Goal: Task Accomplishment & Management: Complete application form

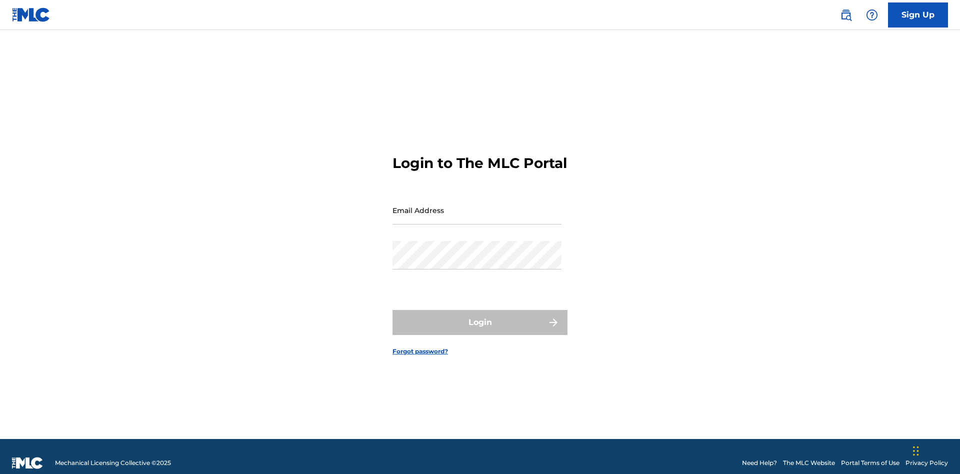
scroll to position [13, 0]
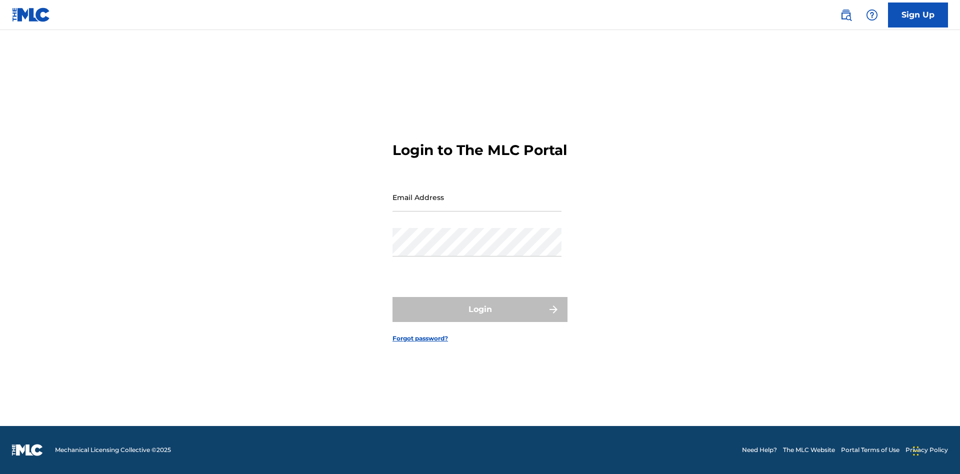
click at [477, 205] on input "Email Address" at bounding box center [476, 197] width 169 height 28
type input "[PERSON_NAME][EMAIL_ADDRESS][PERSON_NAME][DOMAIN_NAME]"
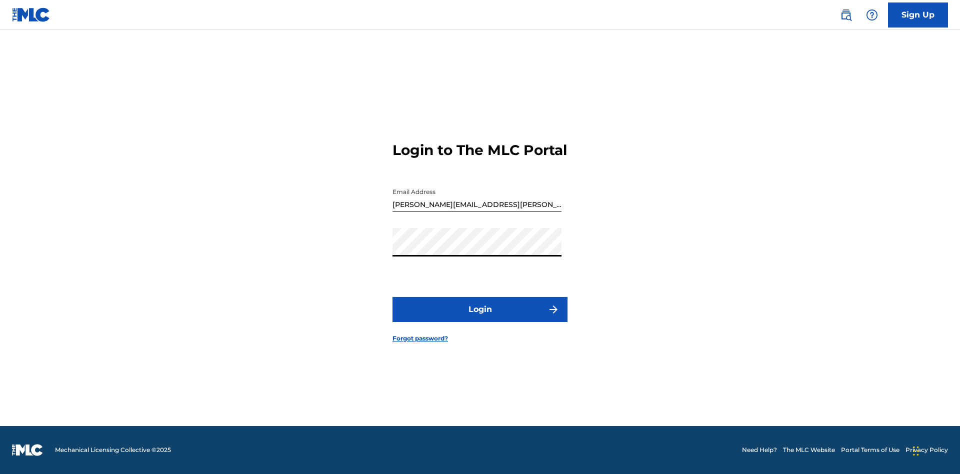
click at [480, 318] on button "Login" at bounding box center [479, 309] width 175 height 25
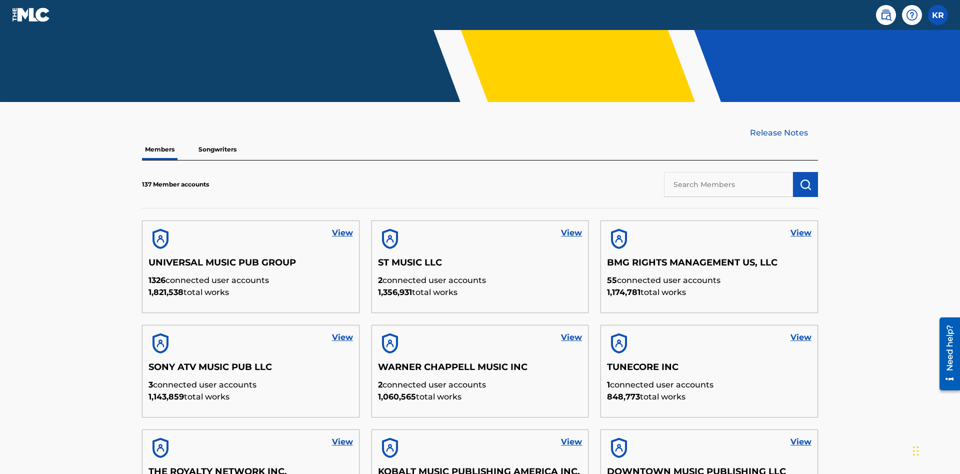
click at [728, 172] on input "text" at bounding box center [728, 184] width 129 height 25
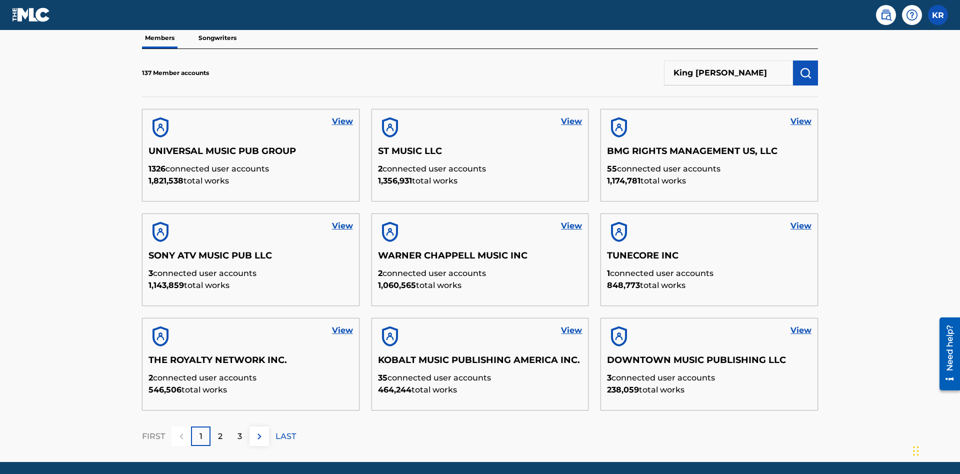
type input "King [PERSON_NAME]"
click at [805, 67] on img "submit" at bounding box center [805, 73] width 12 height 12
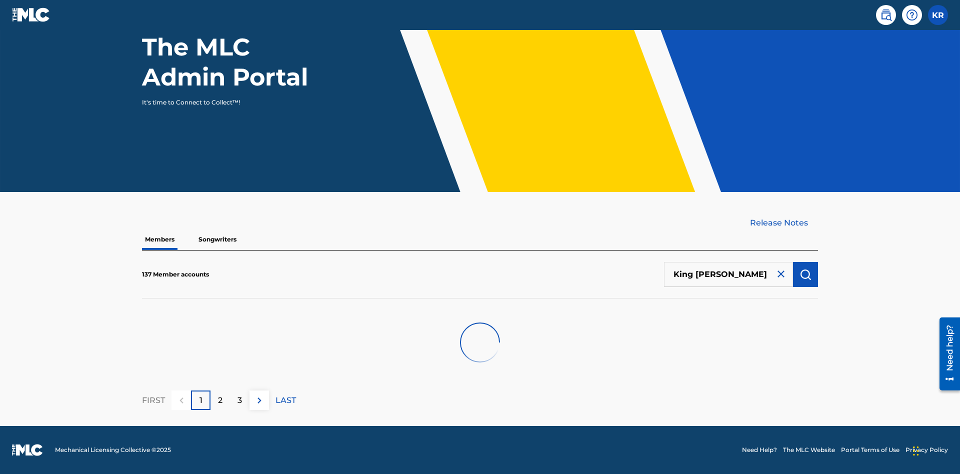
scroll to position [101, 0]
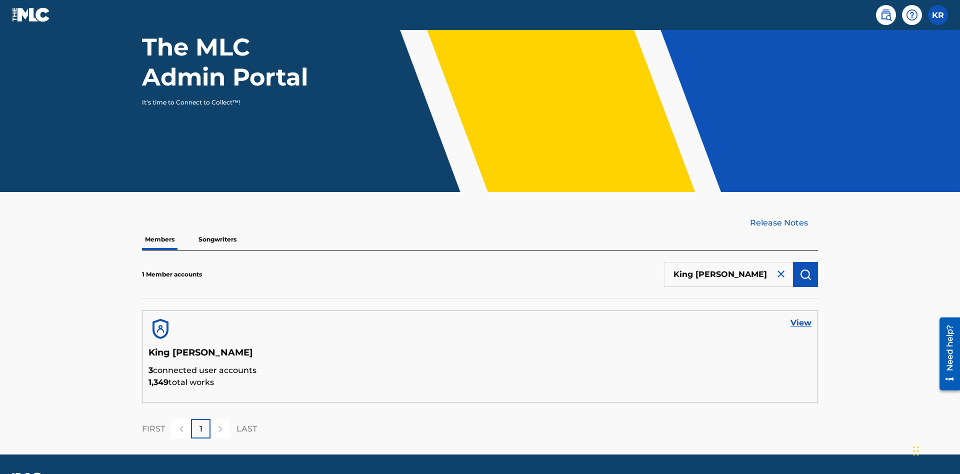
click at [801, 317] on link "View" at bounding box center [800, 323] width 21 height 12
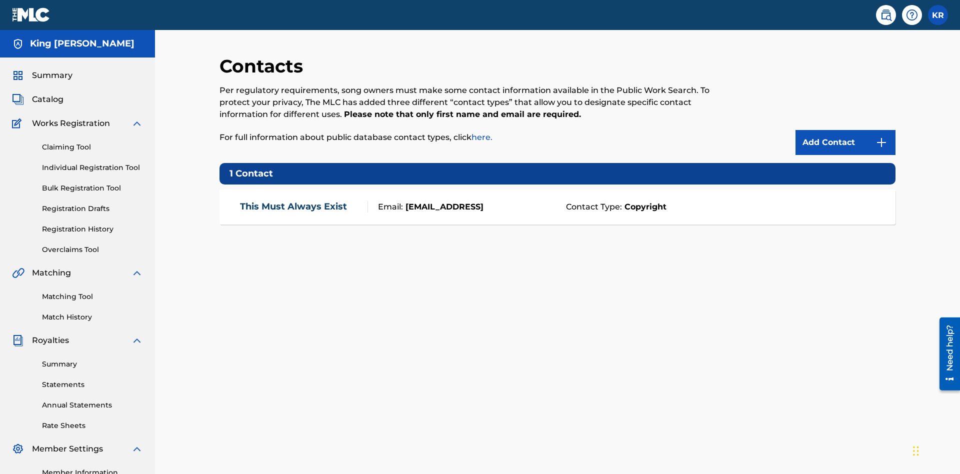
click at [881, 136] on img at bounding box center [881, 142] width 12 height 12
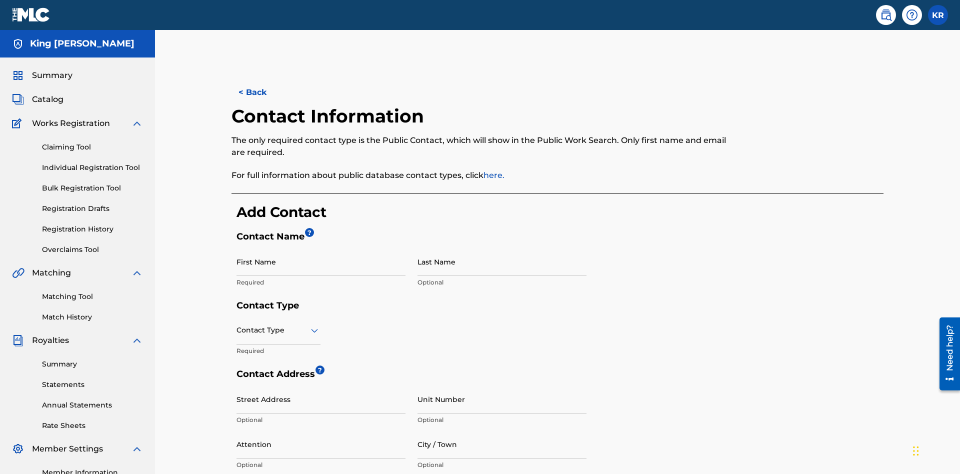
scroll to position [187, 0]
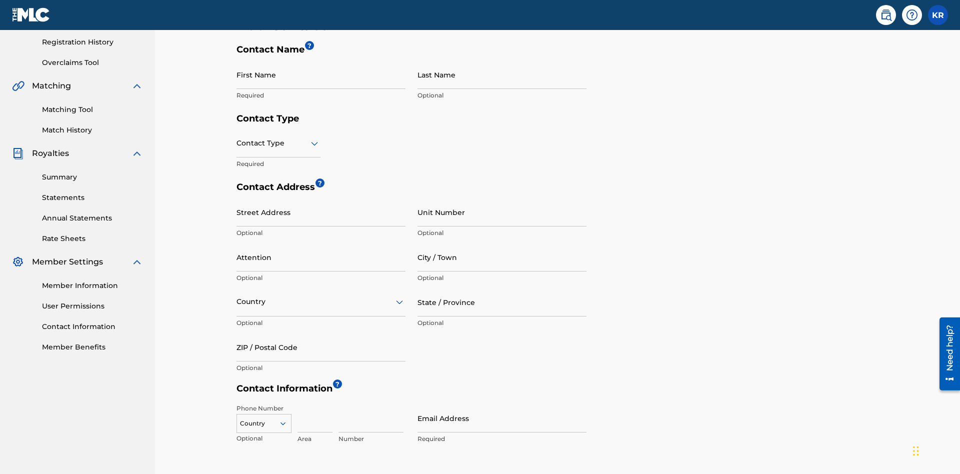
click at [321, 74] on input "First Name" at bounding box center [320, 74] width 169 height 28
type input "2025.08.21.04.23.28"
click at [502, 74] on input "Last Name" at bounding box center [501, 74] width 169 height 28
type input "2025.08.21.04.23.28"
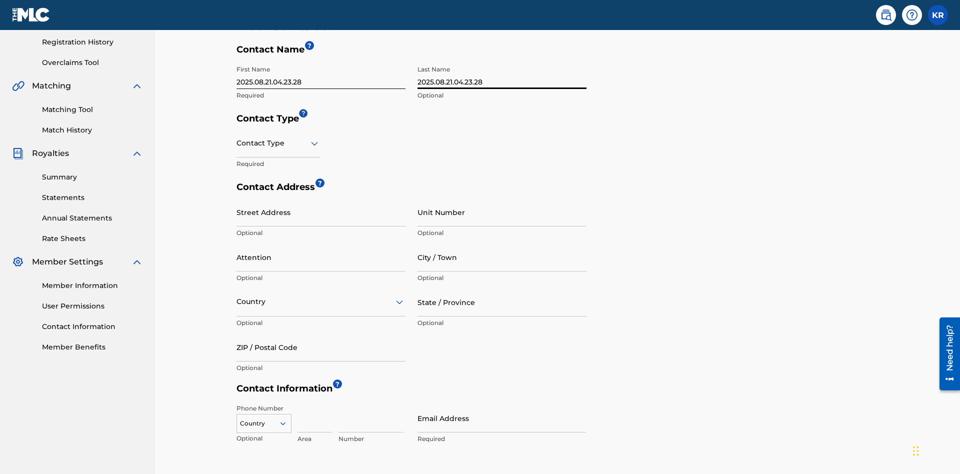
click at [237, 138] on input "text" at bounding box center [237, 143] width 2 height 10
click at [278, 202] on div "Legal" at bounding box center [278, 213] width 83 height 22
click at [502, 243] on input "City / Town" at bounding box center [501, 257] width 169 height 28
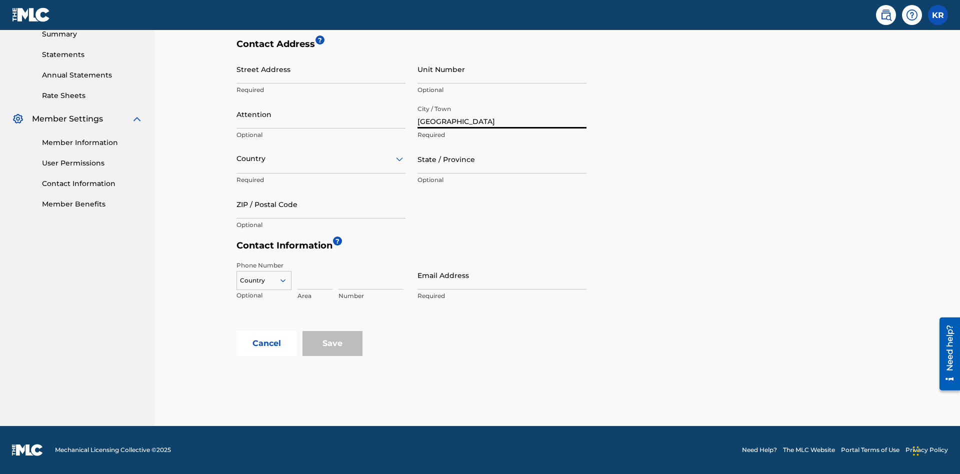
type input "[GEOGRAPHIC_DATA]"
click at [321, 74] on input "Street Address" at bounding box center [320, 69] width 169 height 28
type input "[STREET_ADDRESS]"
click at [502, 74] on input "Unit Number" at bounding box center [501, 69] width 169 height 28
type input "3B"
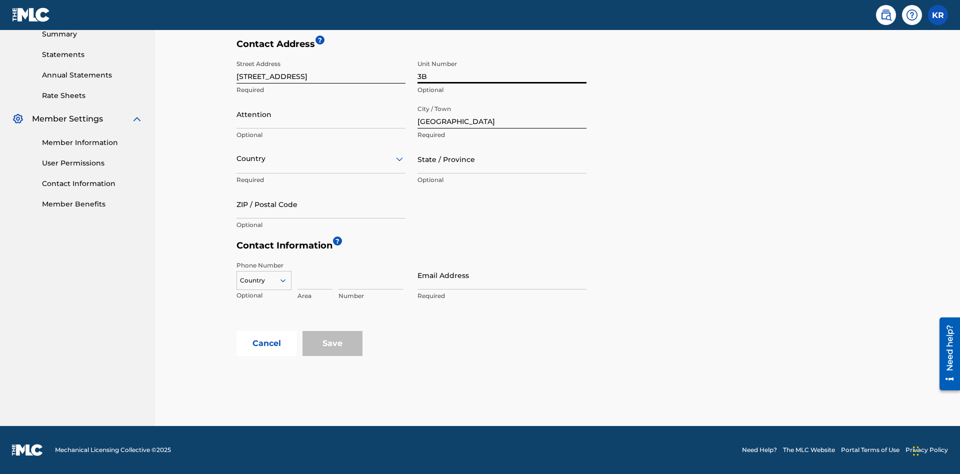
click at [321, 114] on input "Attention" at bounding box center [320, 114] width 169 height 28
type input "[PERSON_NAME]"
click at [237, 158] on input "text" at bounding box center [237, 158] width 2 height 10
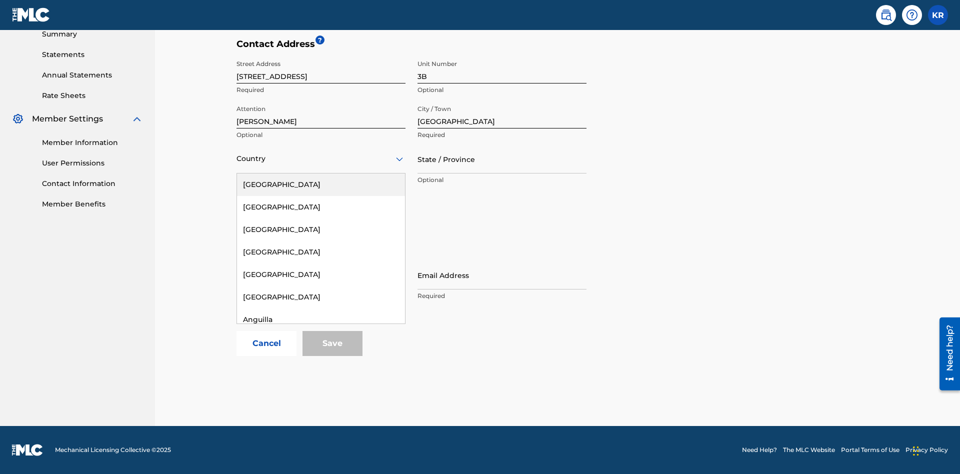
click at [502, 159] on input "State / Province" at bounding box center [501, 159] width 169 height 28
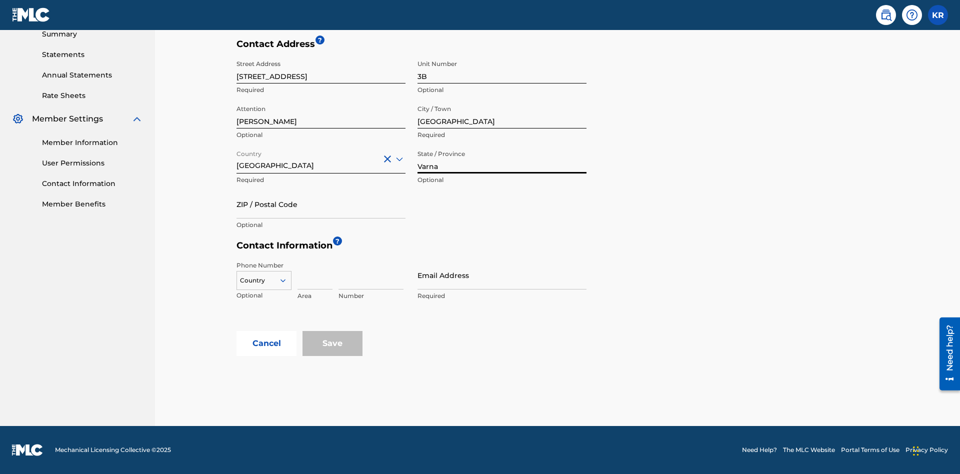
type input "Varna"
click at [321, 204] on input "ZIP / Postal Code" at bounding box center [320, 204] width 169 height 28
type input "V5X 2Z9"
click at [287, 280] on icon at bounding box center [282, 280] width 9 height 9
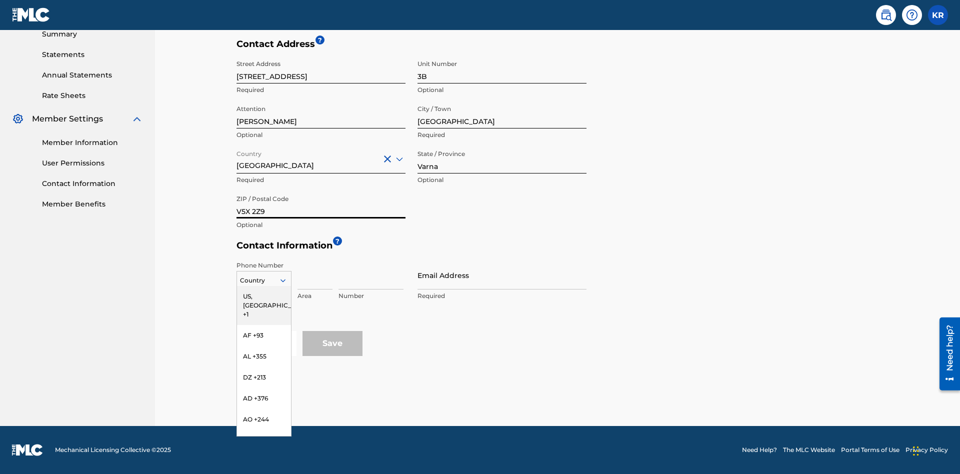
click at [264, 296] on div "US, [GEOGRAPHIC_DATA] +1" at bounding box center [264, 305] width 54 height 39
click at [315, 275] on input at bounding box center [314, 275] width 35 height 28
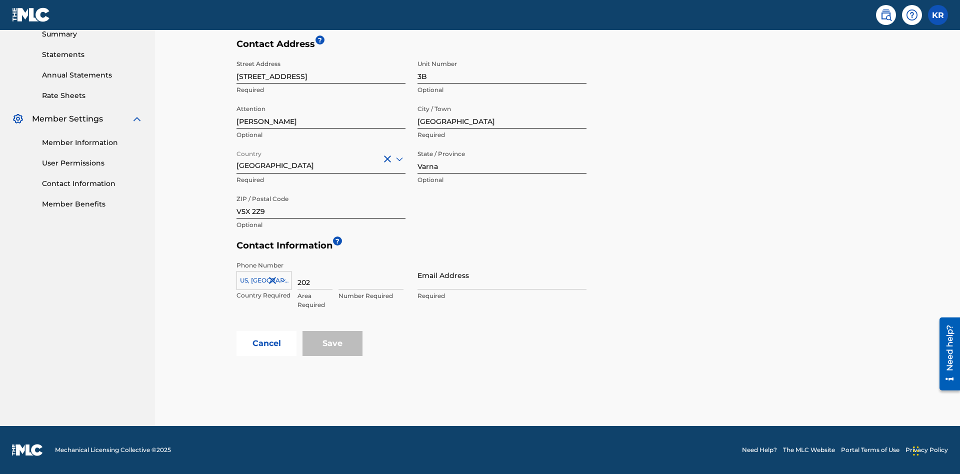
type input "202"
click at [371, 275] on input at bounding box center [370, 275] width 65 height 28
type input "1234567"
click at [502, 275] on input "Email Address" at bounding box center [501, 275] width 169 height 28
type input "[EMAIL_ADDRESS][DOMAIN_NAME]"
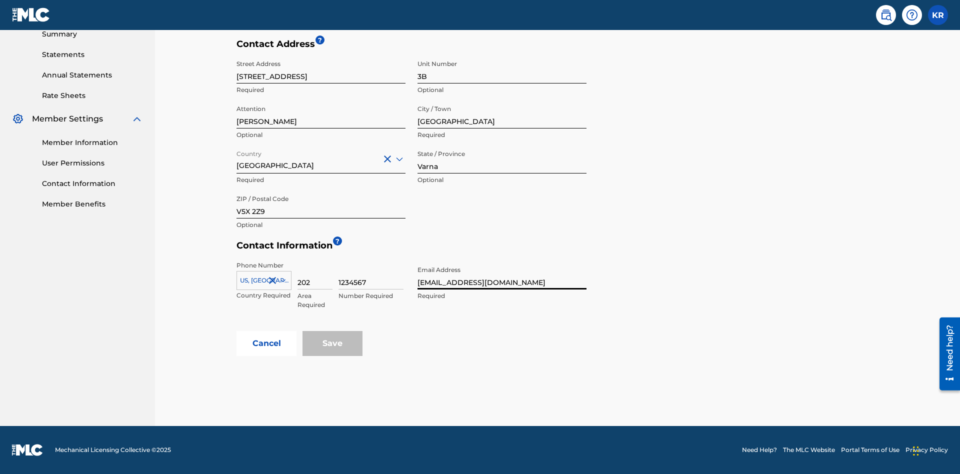
click at [266, 343] on button "Cancel" at bounding box center [266, 343] width 60 height 25
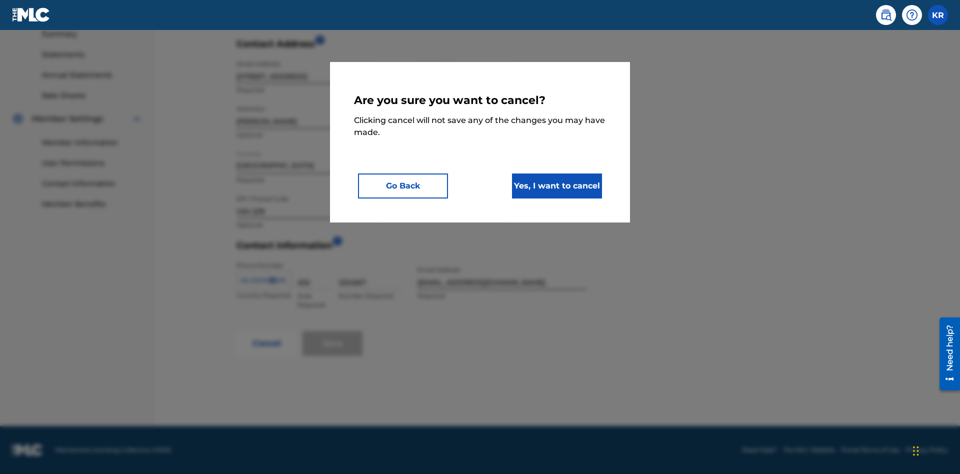
click at [557, 185] on button "Yes, I want to cancel" at bounding box center [557, 185] width 90 height 25
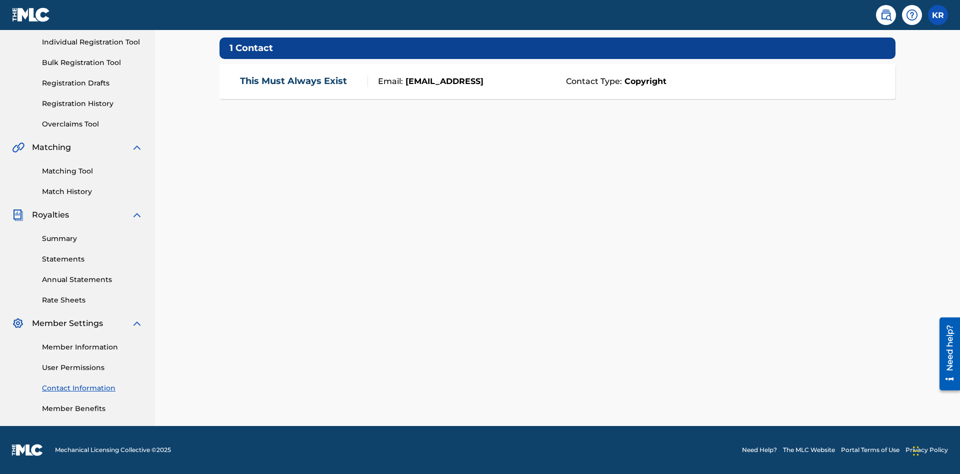
click at [557, 81] on div "Email: [EMAIL_ADDRESS]" at bounding box center [464, 81] width 192 height 12
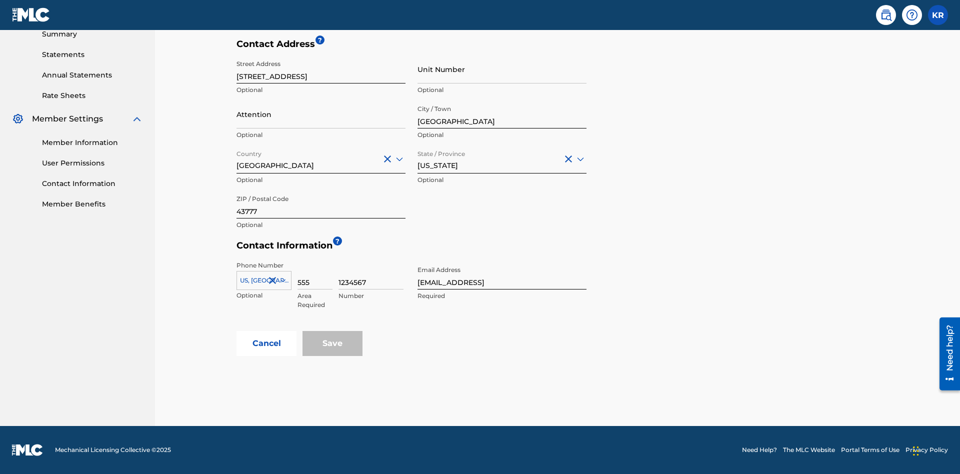
type input "2025.08.21.04.24.28"
click at [237, 5] on input "Contact Type" at bounding box center [237, 0] width 2 height 10
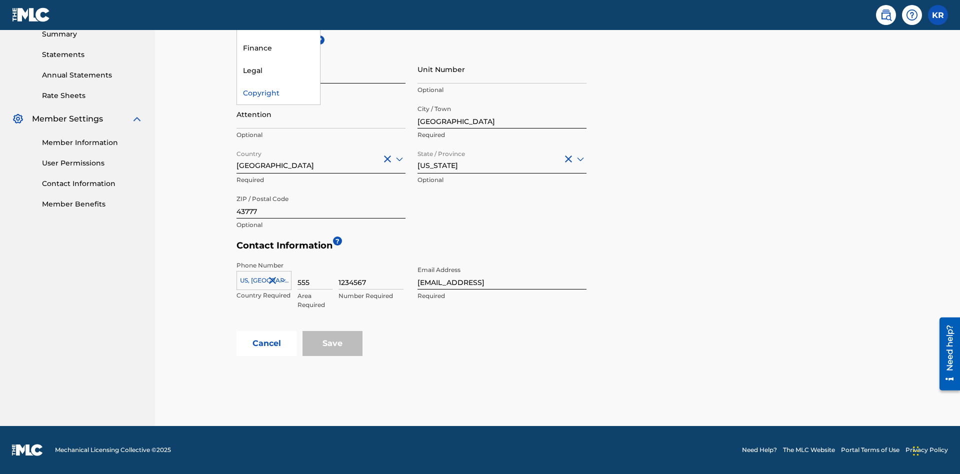
click at [278, 82] on div "Legal" at bounding box center [278, 70] width 83 height 22
click at [502, 114] on input "[GEOGRAPHIC_DATA]" at bounding box center [501, 114] width 169 height 28
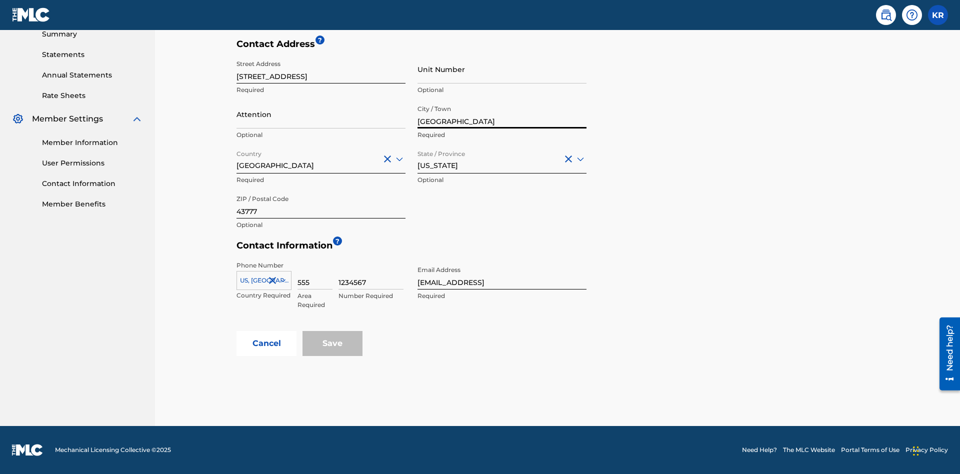
type input "[GEOGRAPHIC_DATA]"
click at [321, 74] on input "[STREET_ADDRESS]" at bounding box center [320, 69] width 169 height 28
type input "[STREET_ADDRESS]"
click at [502, 74] on input "Unit Number" at bounding box center [501, 69] width 169 height 28
type input "77"
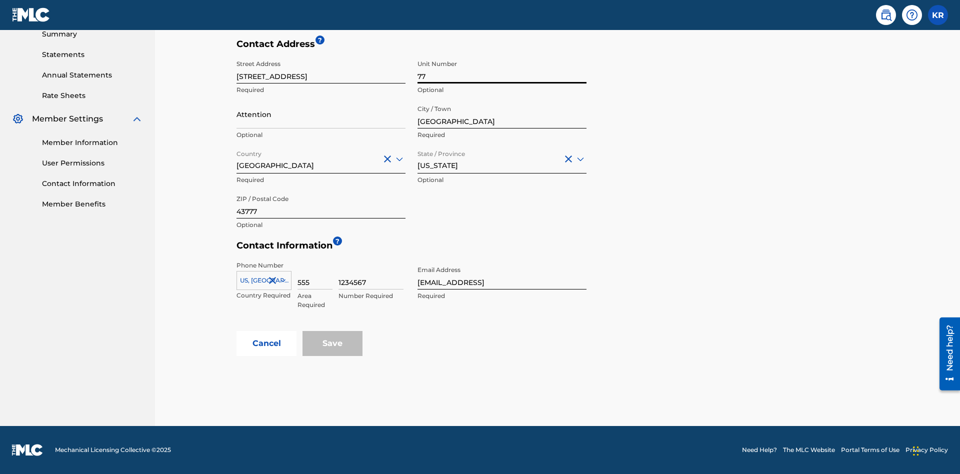
click at [321, 114] on input "Attention" at bounding box center [320, 114] width 169 height 28
type input "[PERSON_NAME]"
click at [237, 158] on input "Country" at bounding box center [237, 158] width 2 height 10
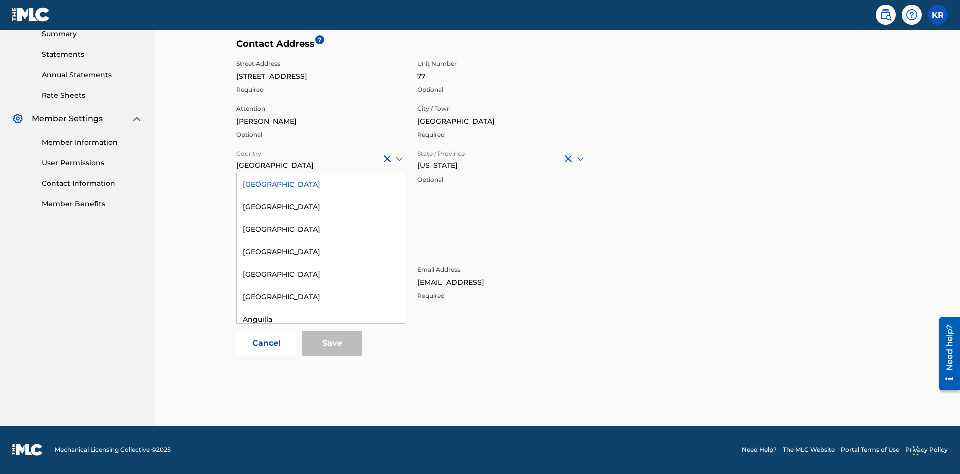
click at [321, 443] on div "[GEOGRAPHIC_DATA]" at bounding box center [321, 432] width 168 height 22
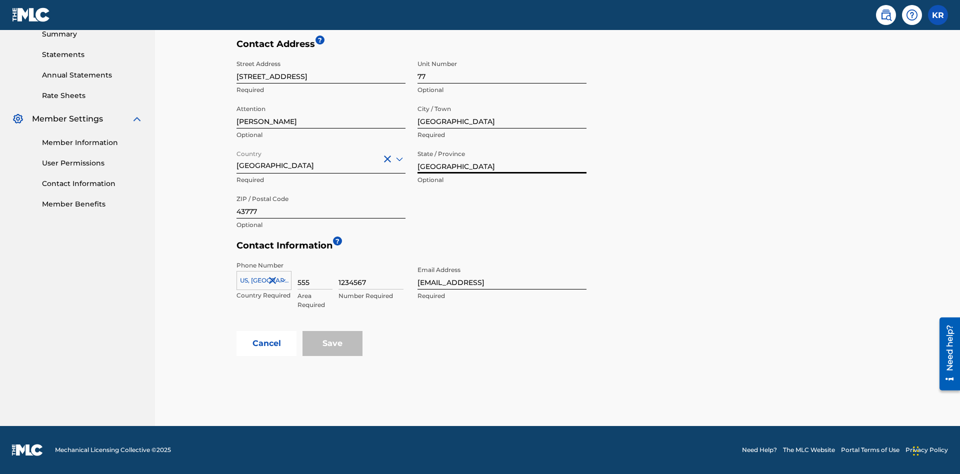
type input "[GEOGRAPHIC_DATA]"
click at [321, 204] on input "43777" at bounding box center [320, 204] width 169 height 28
type input "2060"
click at [281, 280] on icon at bounding box center [282, 280] width 5 height 3
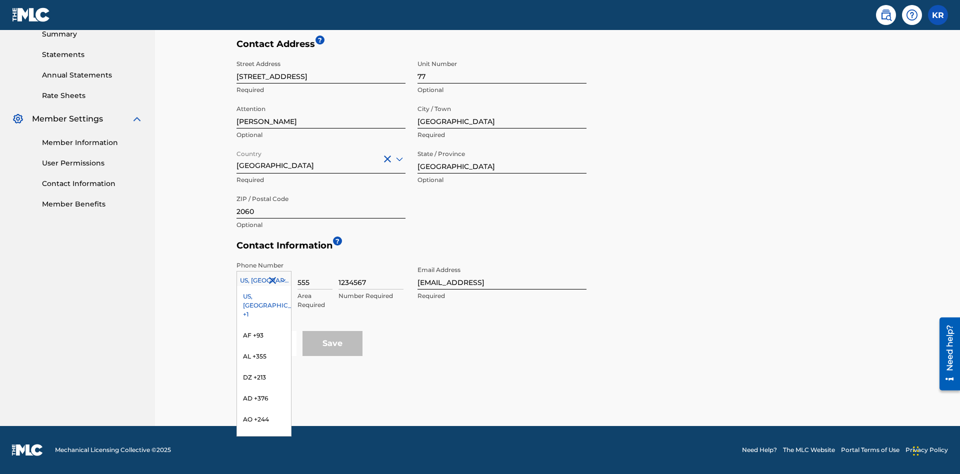
click at [315, 275] on input "555" at bounding box center [314, 275] width 35 height 28
type input "293"
click at [371, 275] on input "1234567" at bounding box center [370, 275] width 65 height 28
type input "9196900"
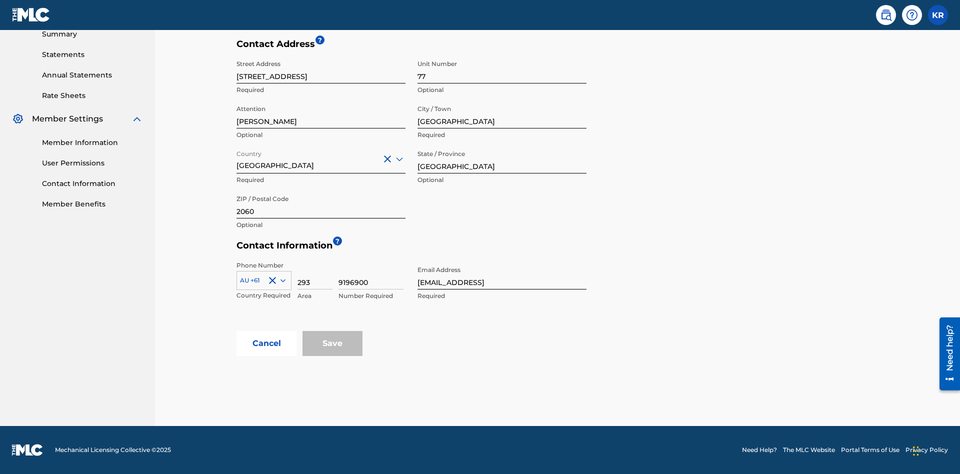
click at [502, 275] on input "[EMAIL_ADDRESS]" at bounding box center [501, 275] width 169 height 28
type input "[EMAIL_ADDRESS][DOMAIN_NAME]"
click at [266, 343] on button "Cancel" at bounding box center [266, 343] width 60 height 25
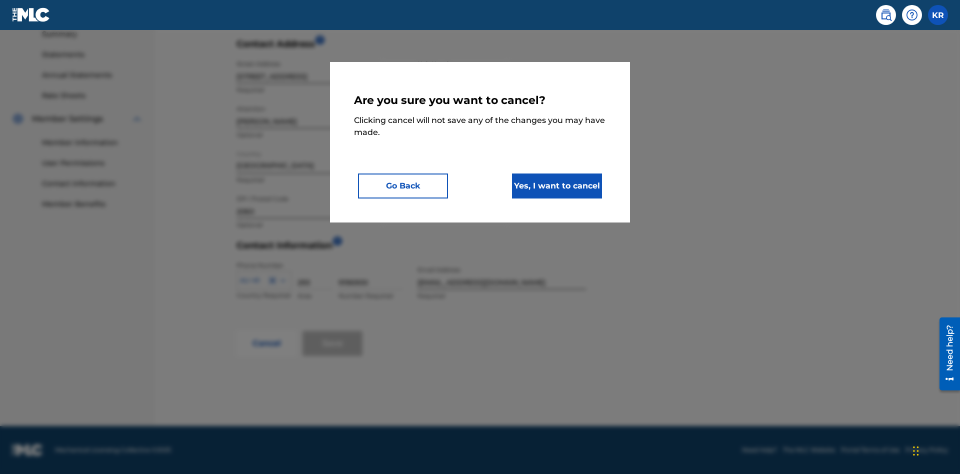
click at [557, 185] on button "Yes, I want to cancel" at bounding box center [557, 185] width 90 height 25
